Goal: Communication & Community: Share content

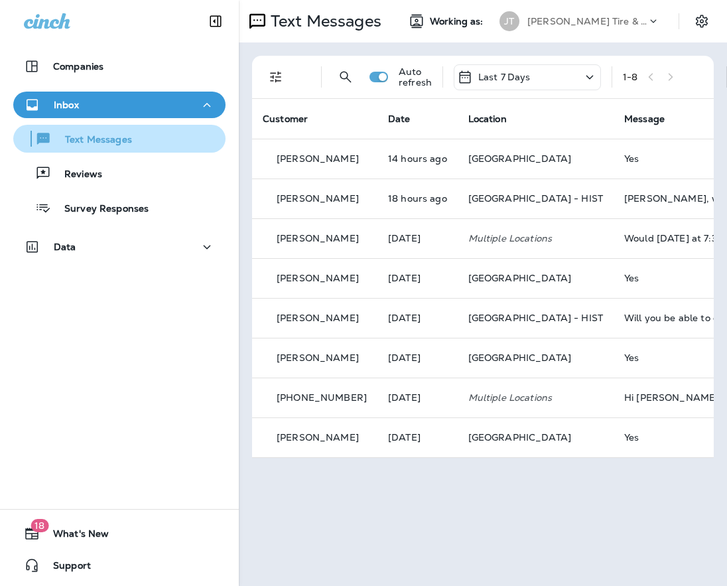
click at [102, 135] on p "Text Messages" at bounding box center [92, 140] width 80 height 13
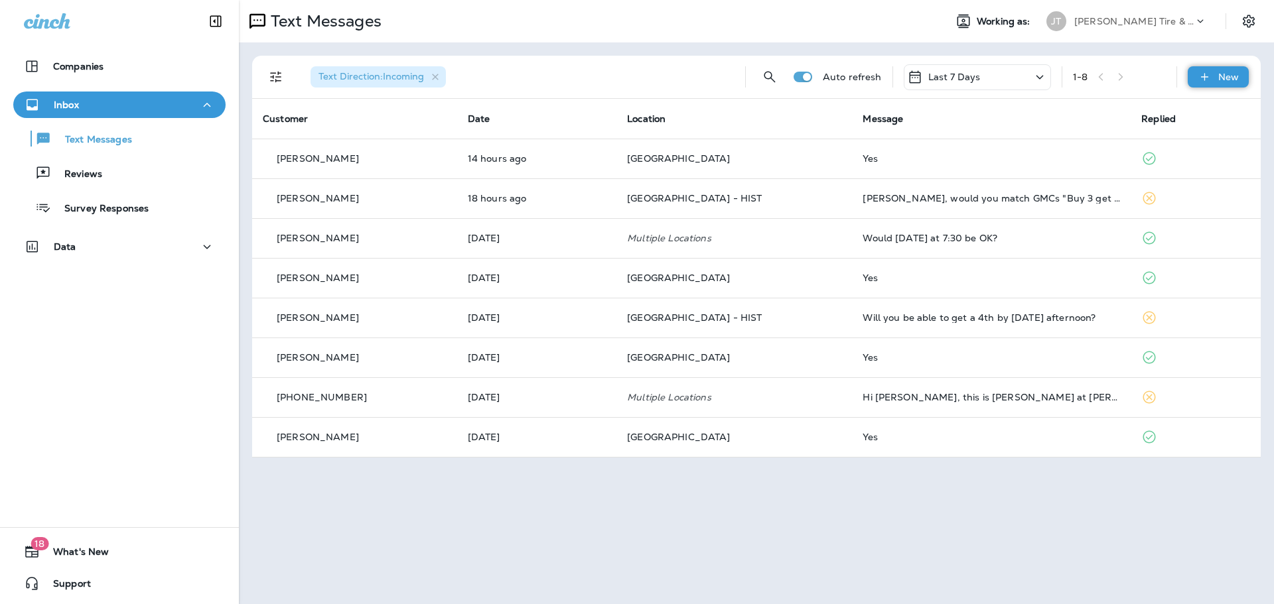
click at [726, 86] on div "New" at bounding box center [1217, 76] width 61 height 21
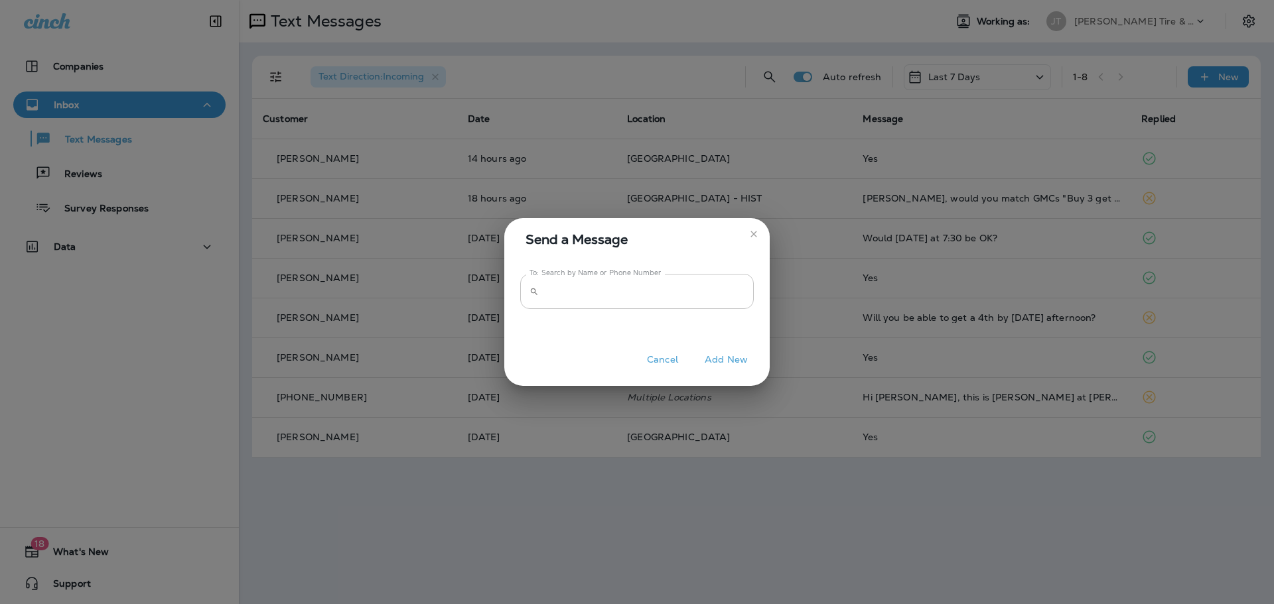
click at [588, 299] on input "To: Search by Name or Phone Number" at bounding box center [649, 291] width 210 height 35
click at [564, 295] on input "To: Search by Name or Phone Number" at bounding box center [649, 291] width 210 height 35
type input "**********"
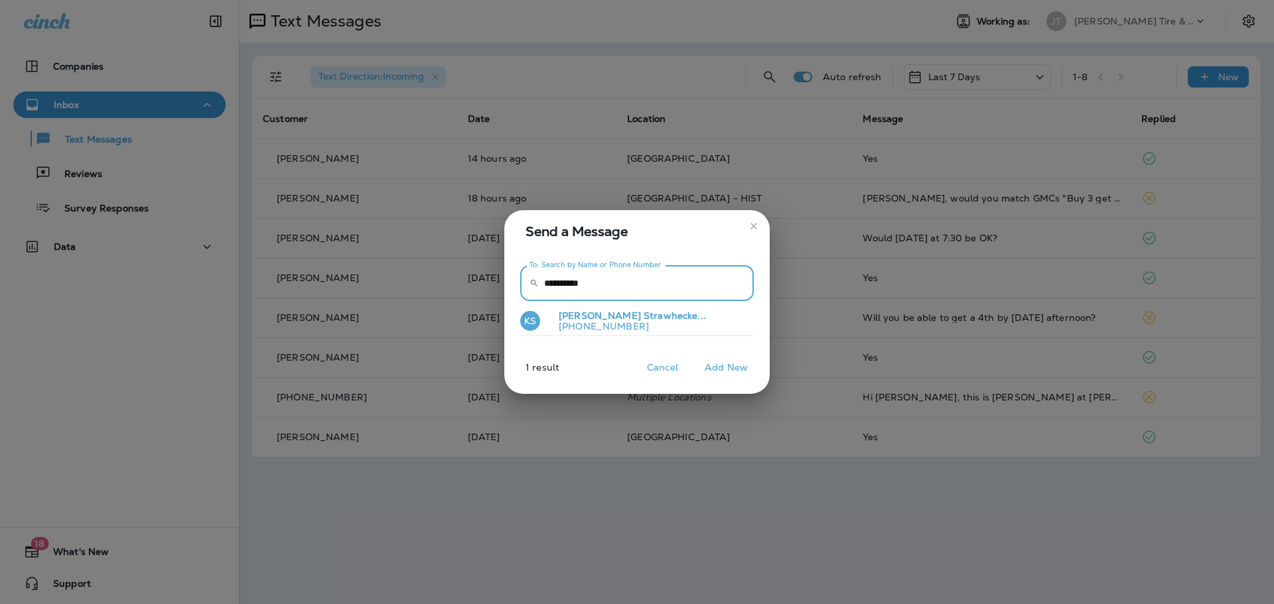
click at [634, 324] on p "[PHONE_NUMBER]" at bounding box center [627, 326] width 158 height 11
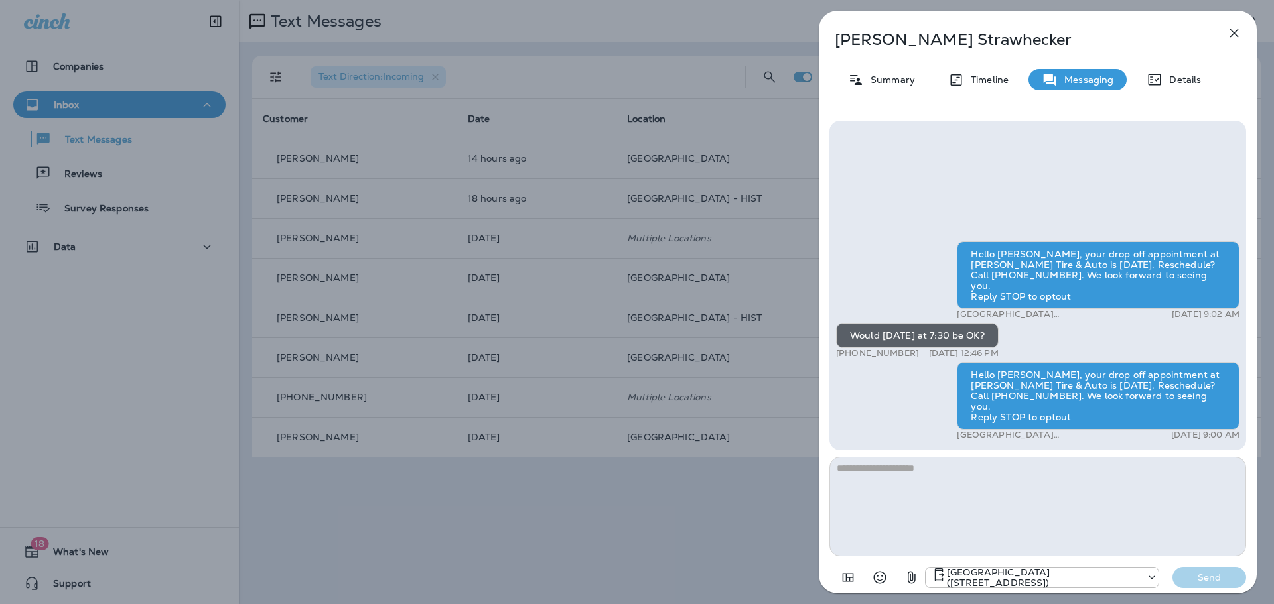
click at [726, 578] on icon "button" at bounding box center [912, 578] width 16 height 16
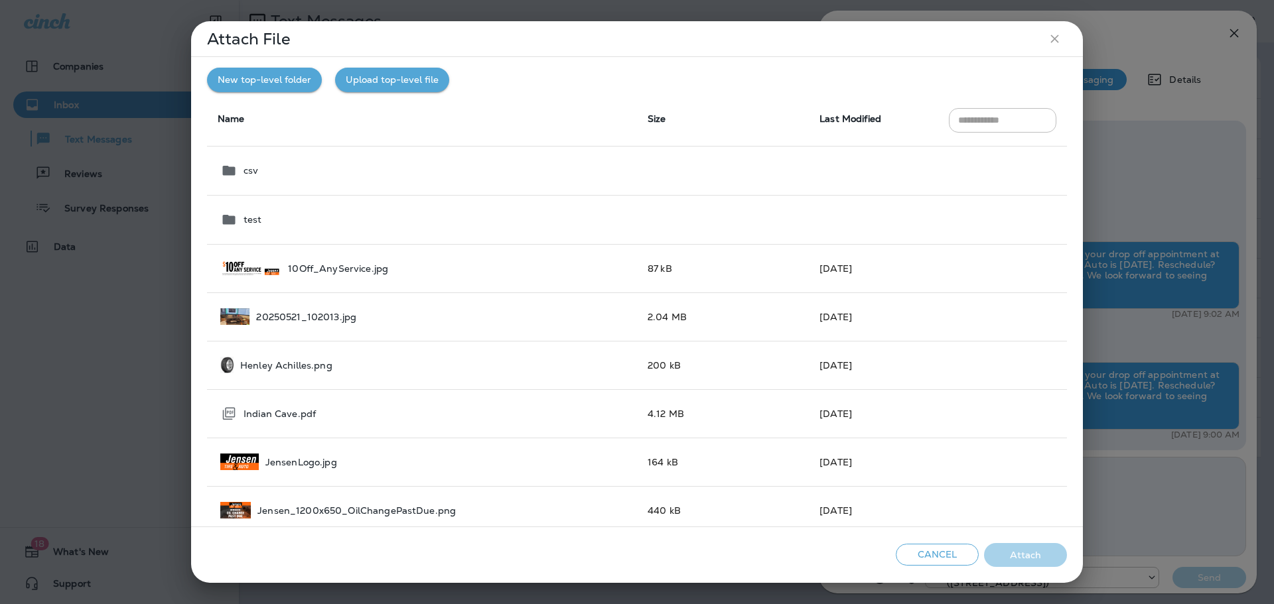
click at [281, 89] on button "New top-level folder" at bounding box center [264, 80] width 115 height 25
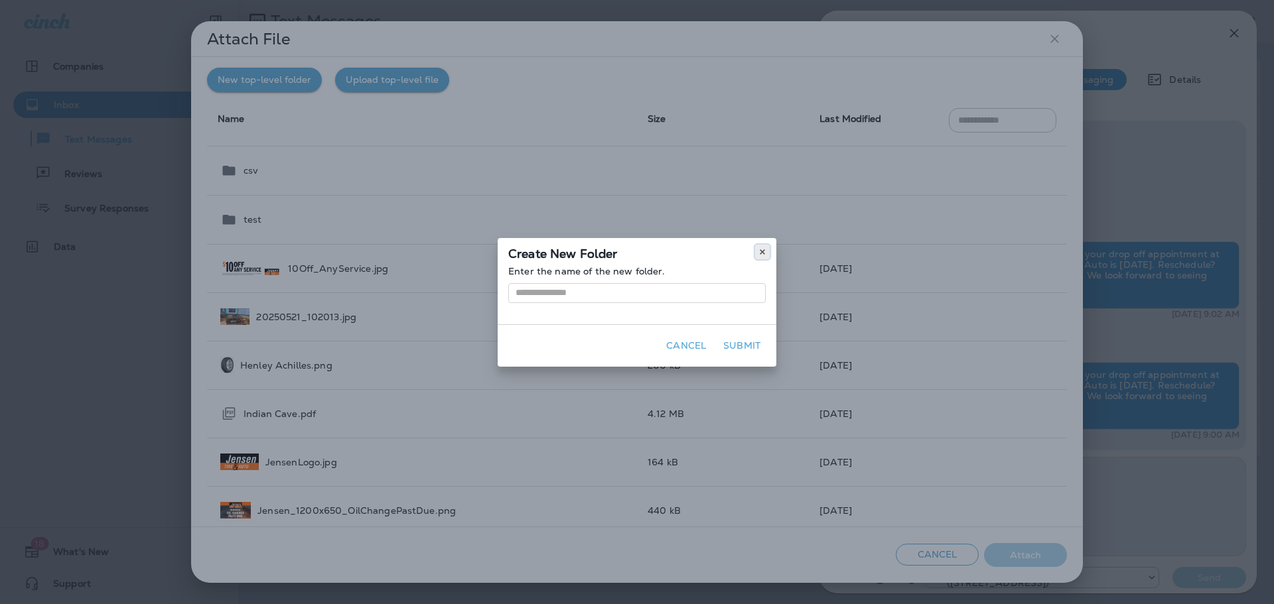
click at [726, 255] on icon at bounding box center [762, 252] width 8 height 8
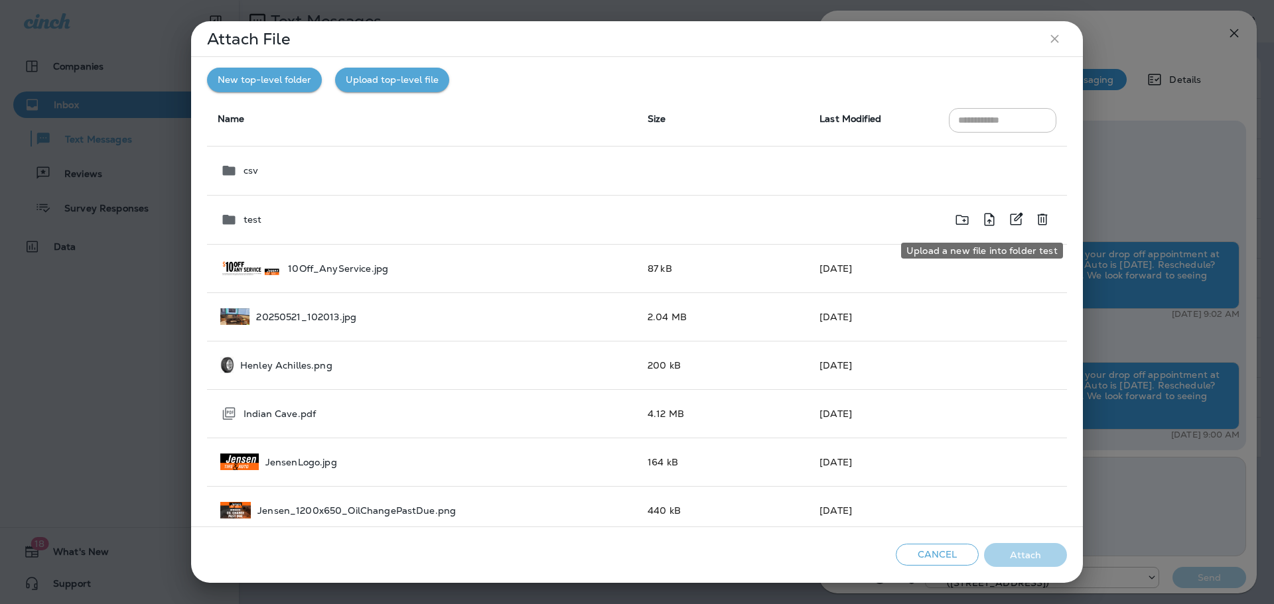
click at [726, 220] on icon "Upload a new file into folder test" at bounding box center [989, 220] width 16 height 17
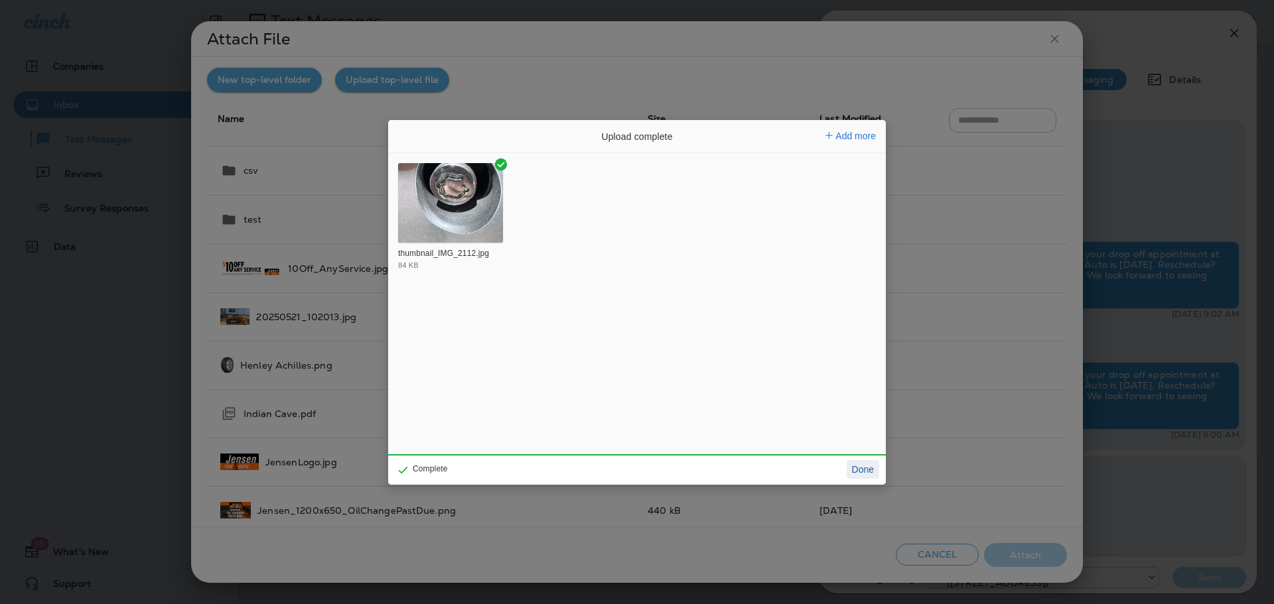
click at [726, 463] on button "Done" at bounding box center [862, 469] width 33 height 19
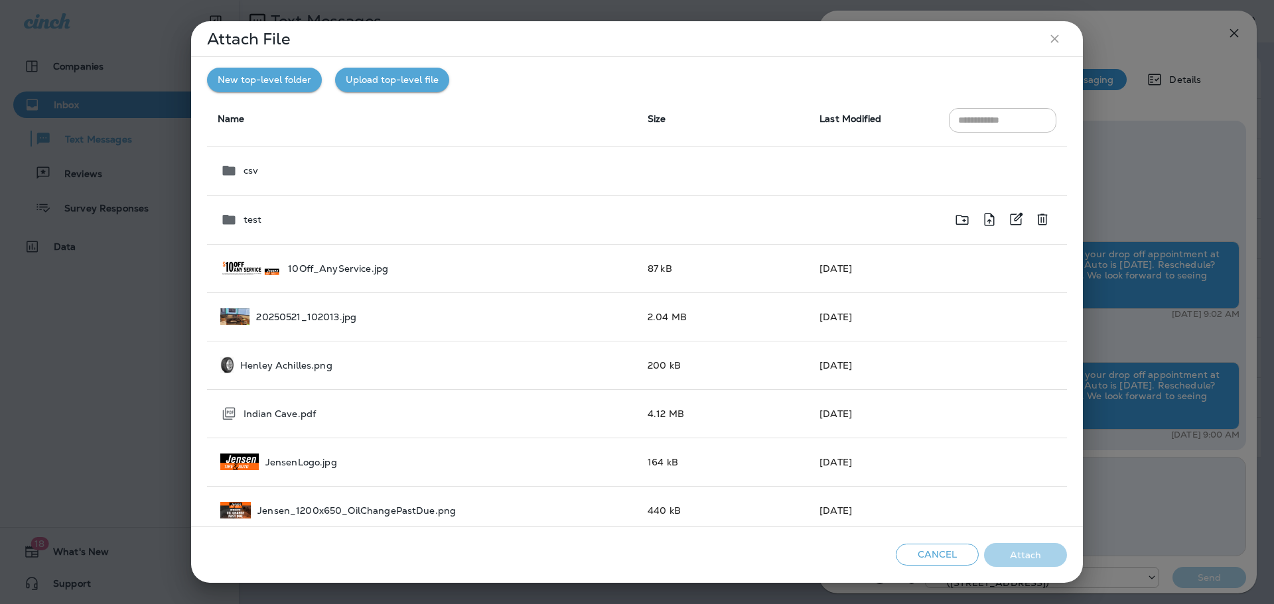
click at [245, 210] on td "test" at bounding box center [422, 219] width 430 height 49
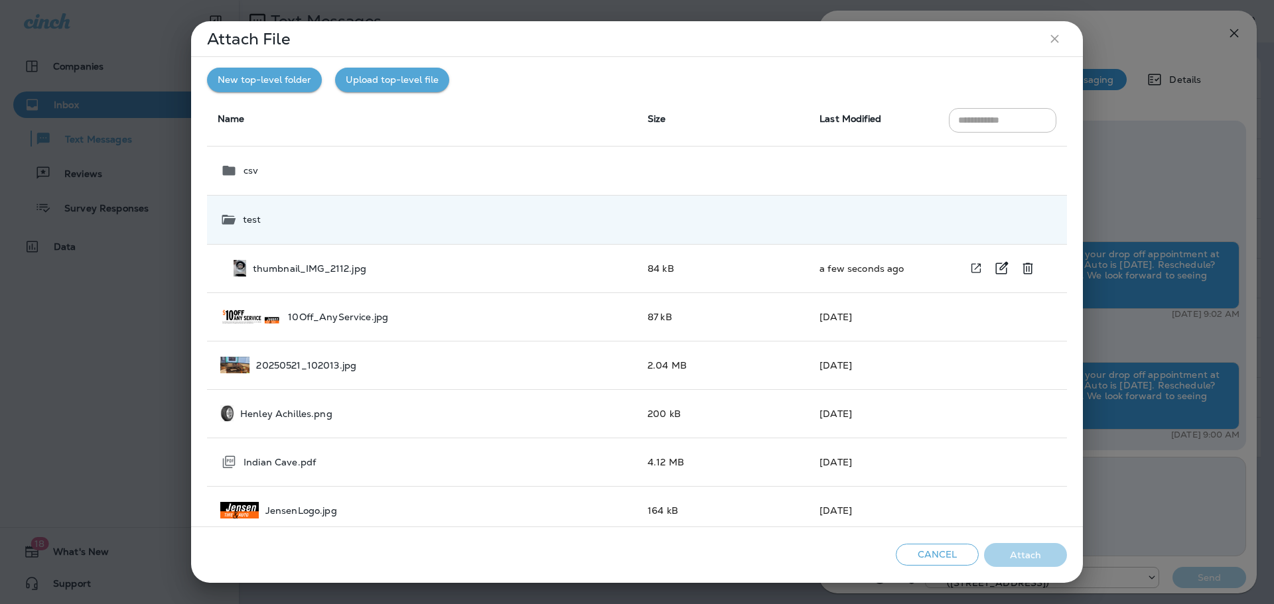
click at [291, 266] on p "thumbnail_IMG_2112.jpg" at bounding box center [309, 268] width 113 height 11
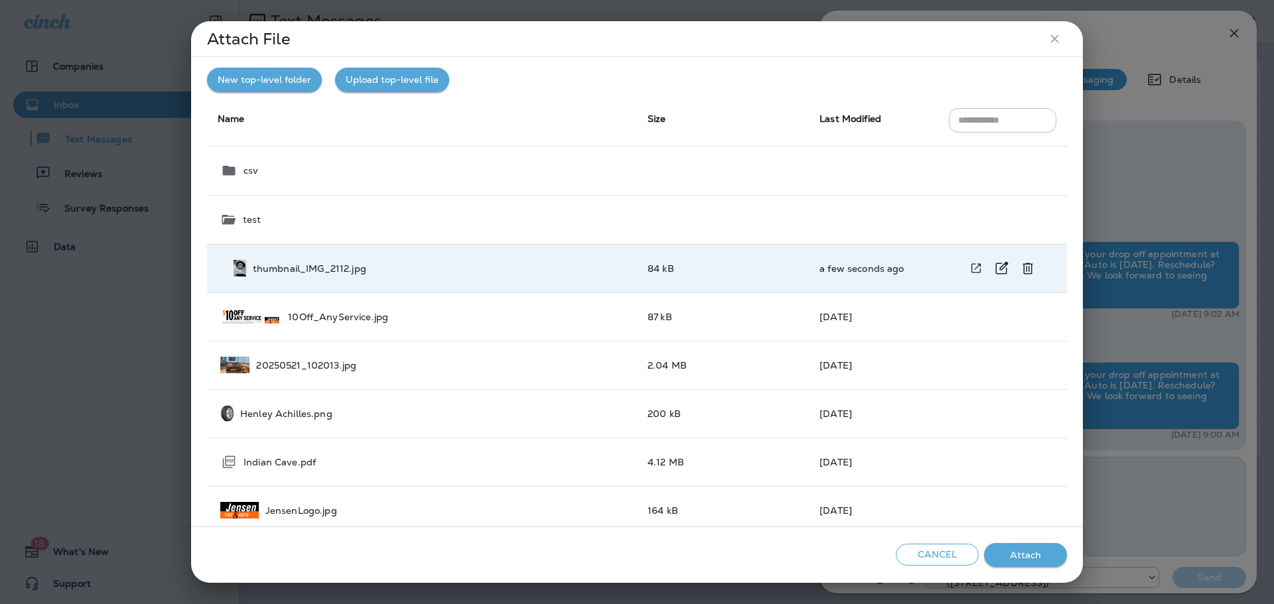
click at [325, 272] on p "thumbnail_IMG_2112.jpg" at bounding box center [309, 268] width 113 height 11
click at [342, 273] on p "thumbnail_IMG_2112.jpg" at bounding box center [309, 268] width 113 height 11
click at [726, 554] on button "Attach" at bounding box center [1025, 555] width 83 height 25
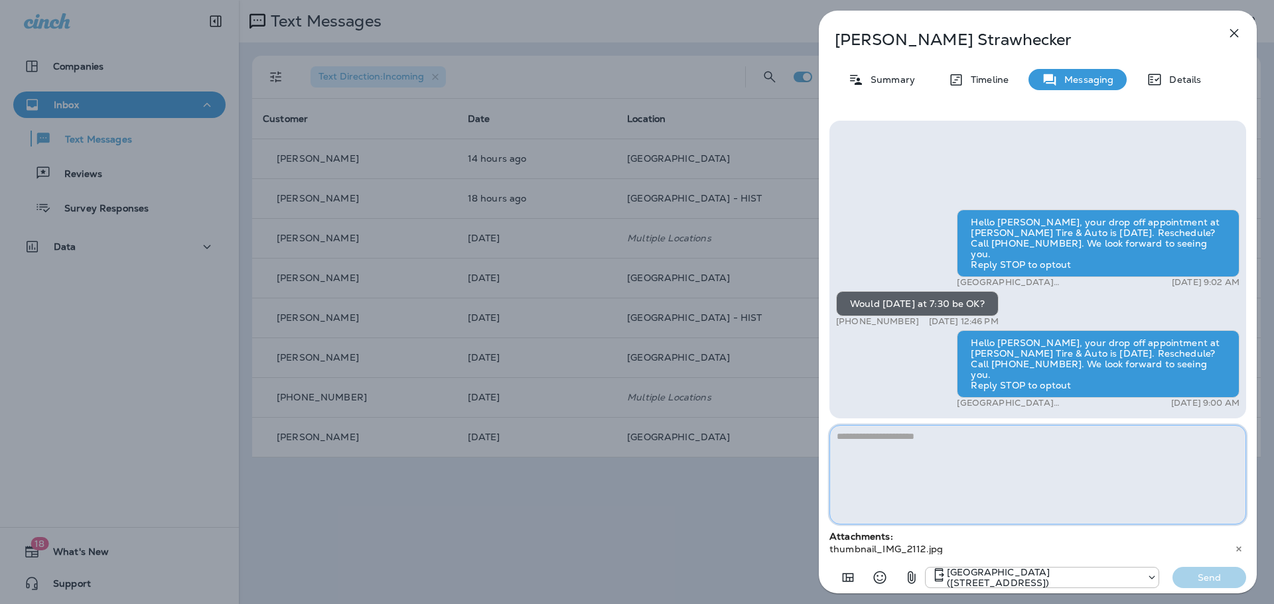
click at [726, 450] on textarea at bounding box center [1037, 475] width 417 height 100
type textarea "*"
click at [726, 570] on div "[GEOGRAPHIC_DATA] ([GEOGRAPHIC_DATA]) Send" at bounding box center [1085, 577] width 321 height 21
click at [726, 444] on textarea at bounding box center [1037, 475] width 417 height 100
click at [726, 578] on p "Send" at bounding box center [1209, 578] width 56 height 12
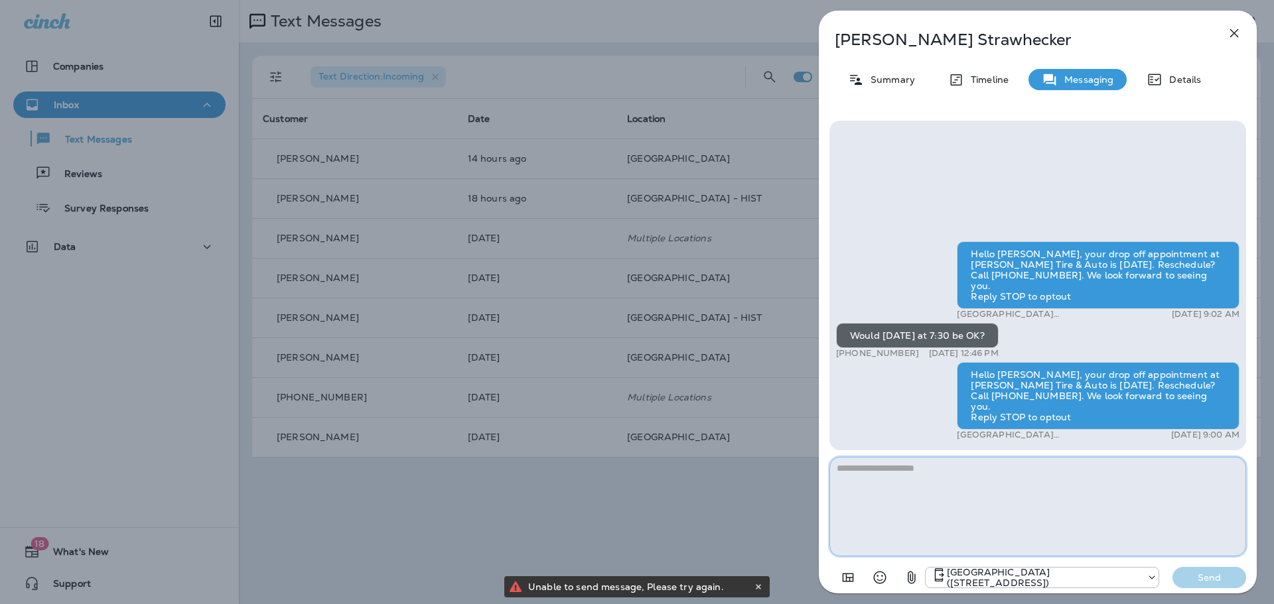
click at [726, 510] on textarea at bounding box center [1037, 507] width 417 height 100
click at [726, 578] on icon "button" at bounding box center [911, 578] width 8 height 13
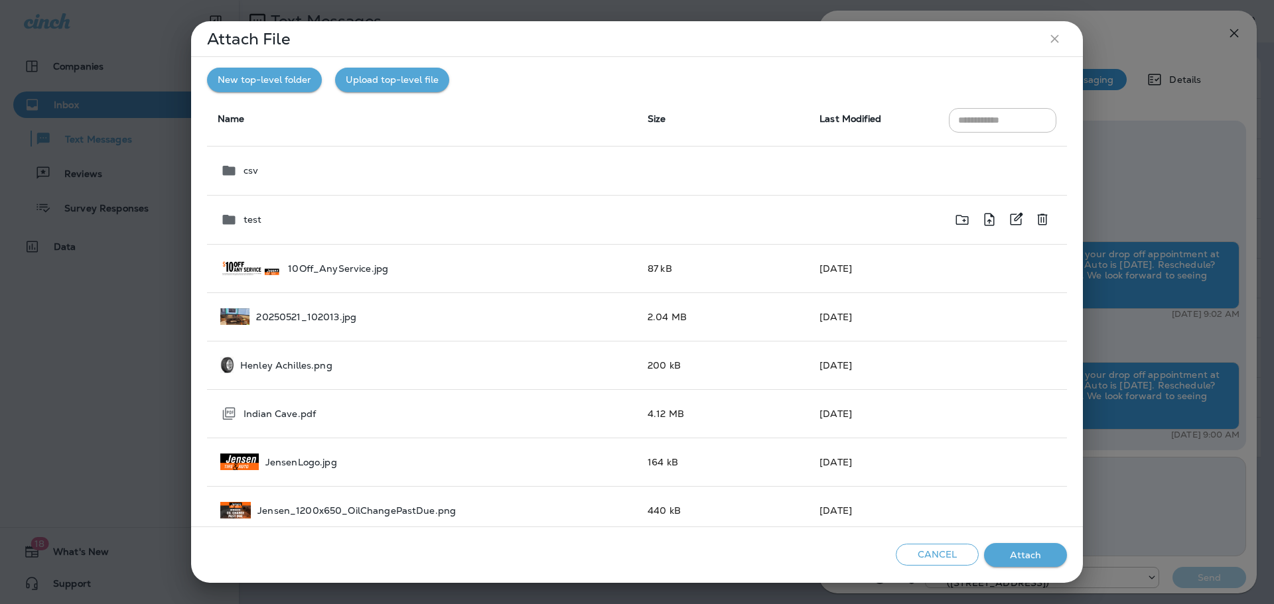
click at [255, 206] on td "test" at bounding box center [422, 219] width 430 height 49
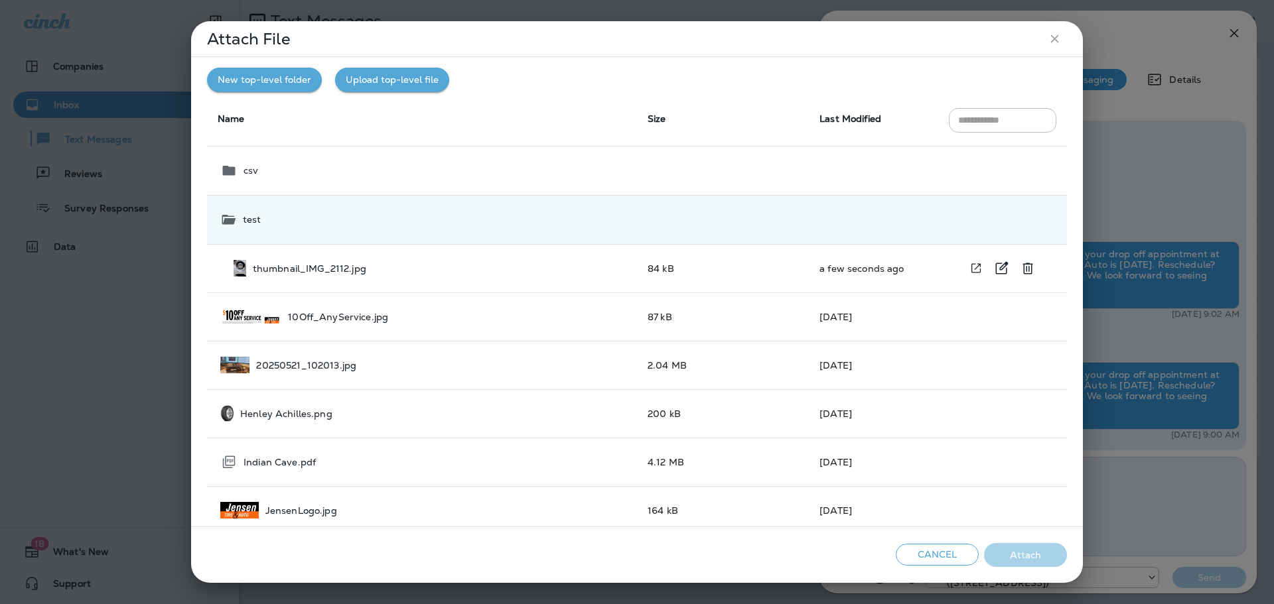
click at [274, 275] on div "thumbnail_IMG_2112.jpg" at bounding box center [430, 268] width 393 height 17
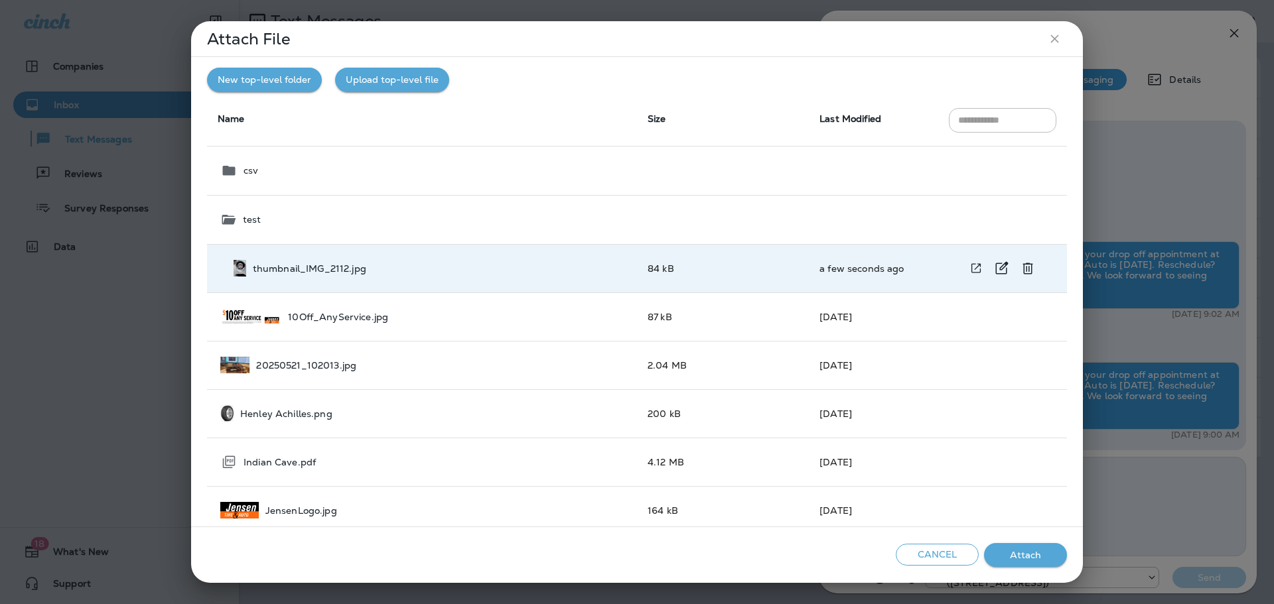
click at [726, 273] on td "a few seconds ago" at bounding box center [873, 268] width 129 height 48
click at [726, 557] on button "Attach" at bounding box center [1025, 555] width 83 height 25
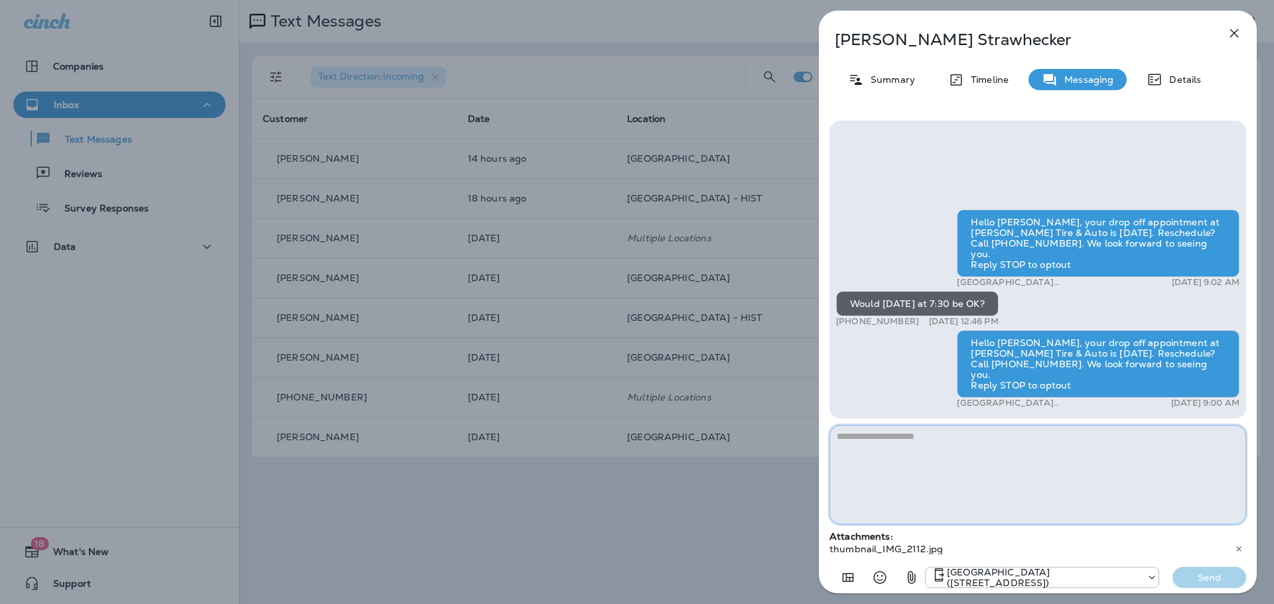
click at [726, 480] on textarea at bounding box center [1037, 475] width 417 height 100
click at [726, 479] on textarea at bounding box center [1037, 475] width 417 height 100
type textarea "**********"
click at [726, 575] on p "Send" at bounding box center [1209, 578] width 56 height 12
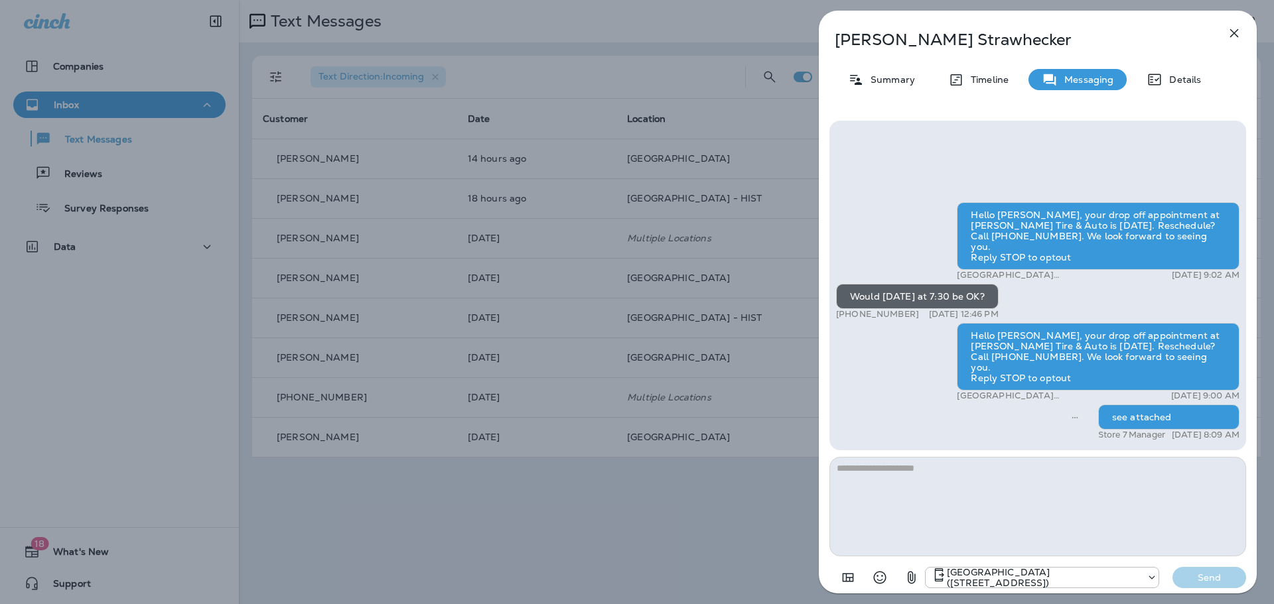
click at [726, 419] on div "see attached" at bounding box center [1168, 417] width 141 height 25
click at [726, 425] on div "see attached" at bounding box center [1168, 417] width 141 height 25
click at [726, 519] on textarea at bounding box center [1037, 507] width 417 height 100
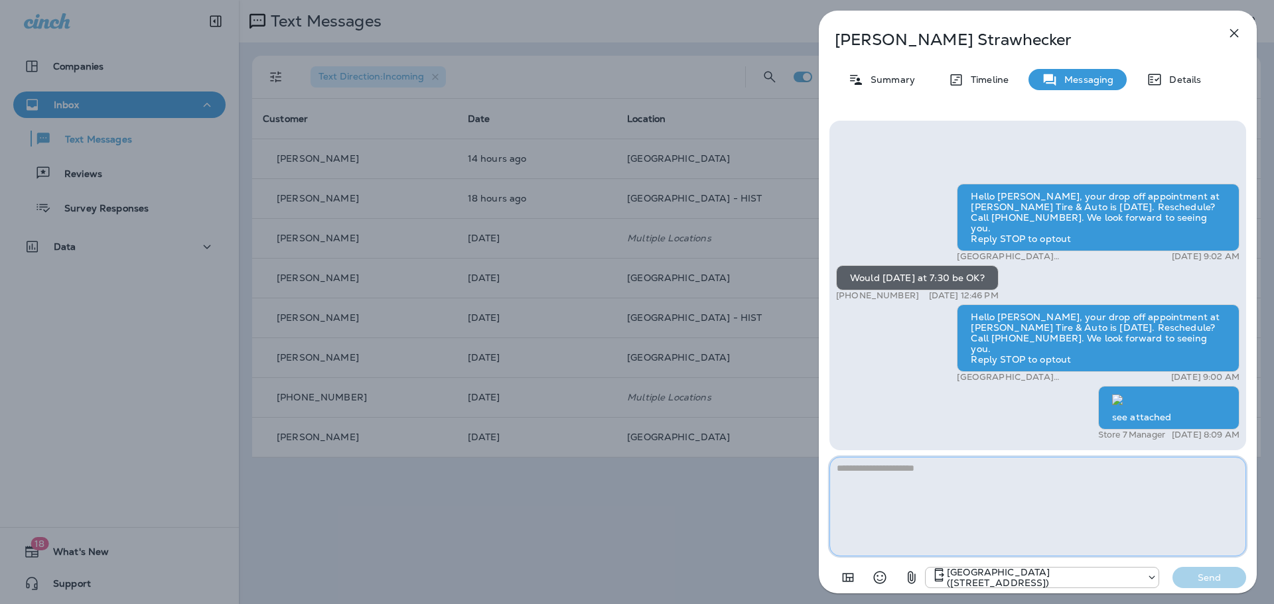
scroll to position [1, 0]
click at [726, 31] on icon "button" at bounding box center [1234, 33] width 9 height 9
